Goal: Transaction & Acquisition: Purchase product/service

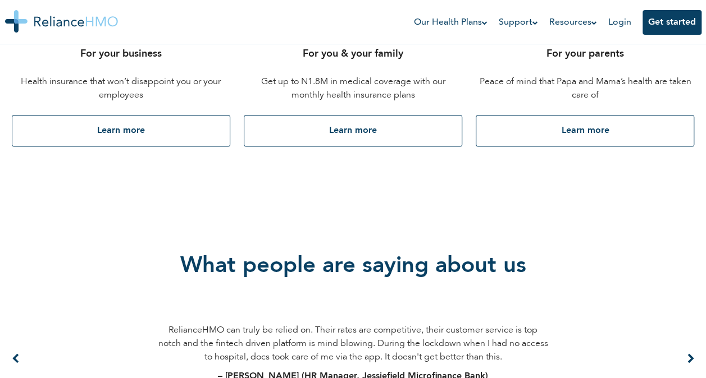
scroll to position [651, 0]
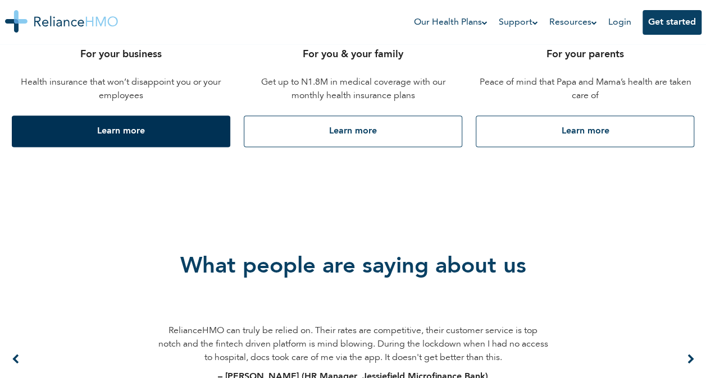
click at [184, 130] on button "Learn more" at bounding box center [121, 131] width 218 height 31
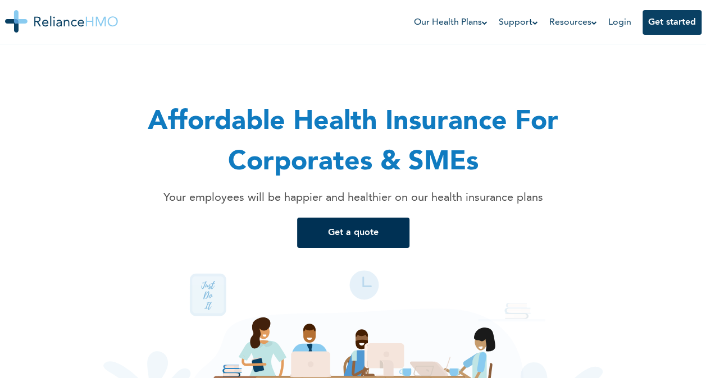
click at [334, 241] on button "Get a quote" at bounding box center [353, 233] width 112 height 30
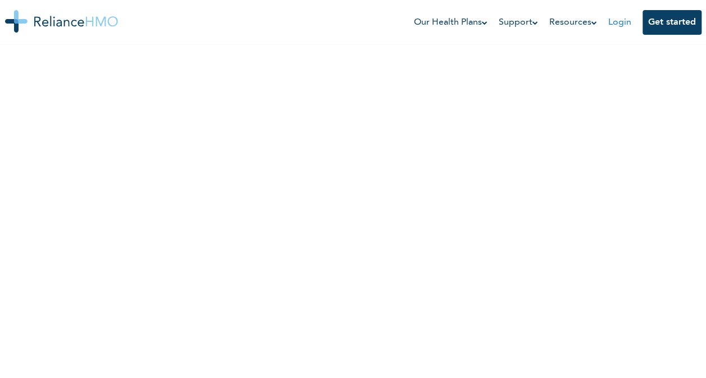
click at [616, 24] on link "Login" at bounding box center [619, 22] width 23 height 9
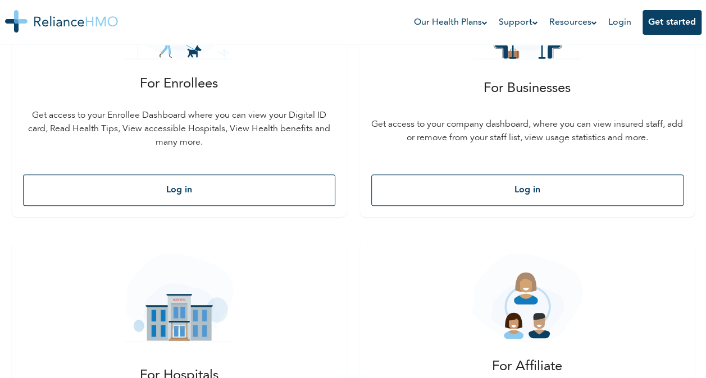
scroll to position [270, 0]
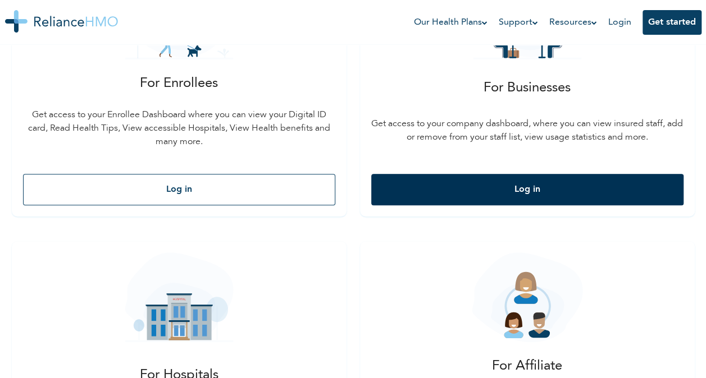
click at [423, 174] on button "Log in" at bounding box center [527, 189] width 312 height 31
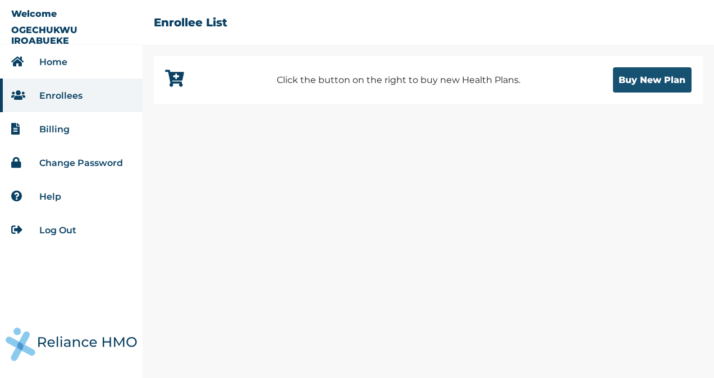
click at [658, 86] on button "Buy New Plan" at bounding box center [652, 79] width 79 height 25
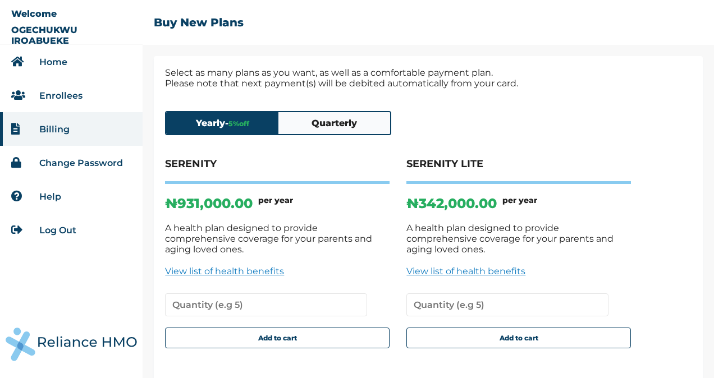
click at [500, 266] on link "View list of health benefits" at bounding box center [519, 271] width 225 height 11
